Goal: Check status: Check status

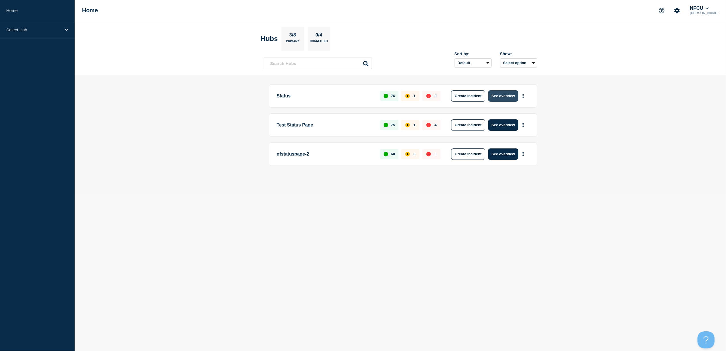
click at [506, 96] on button "See overview" at bounding box center [503, 95] width 30 height 11
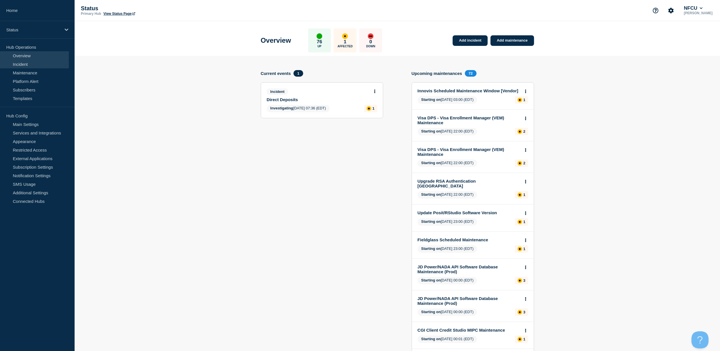
click at [35, 65] on link "Incident" at bounding box center [34, 64] width 69 height 9
